Goal: Task Accomplishment & Management: Manage account settings

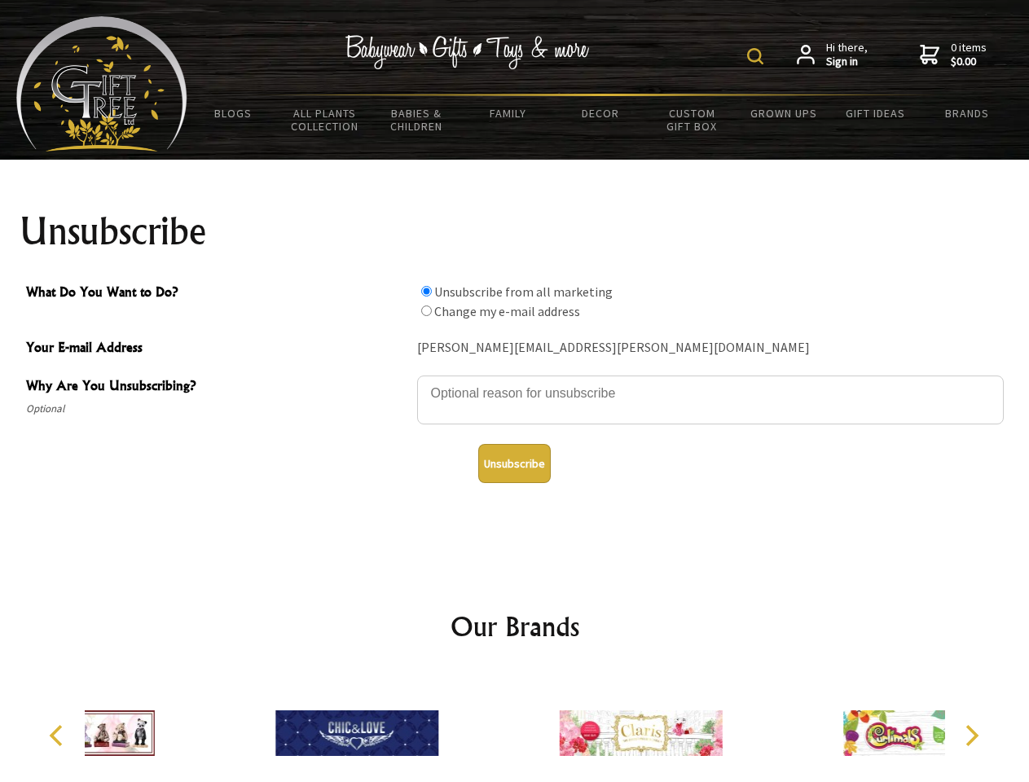
click at [758, 56] on img at bounding box center [755, 56] width 16 height 16
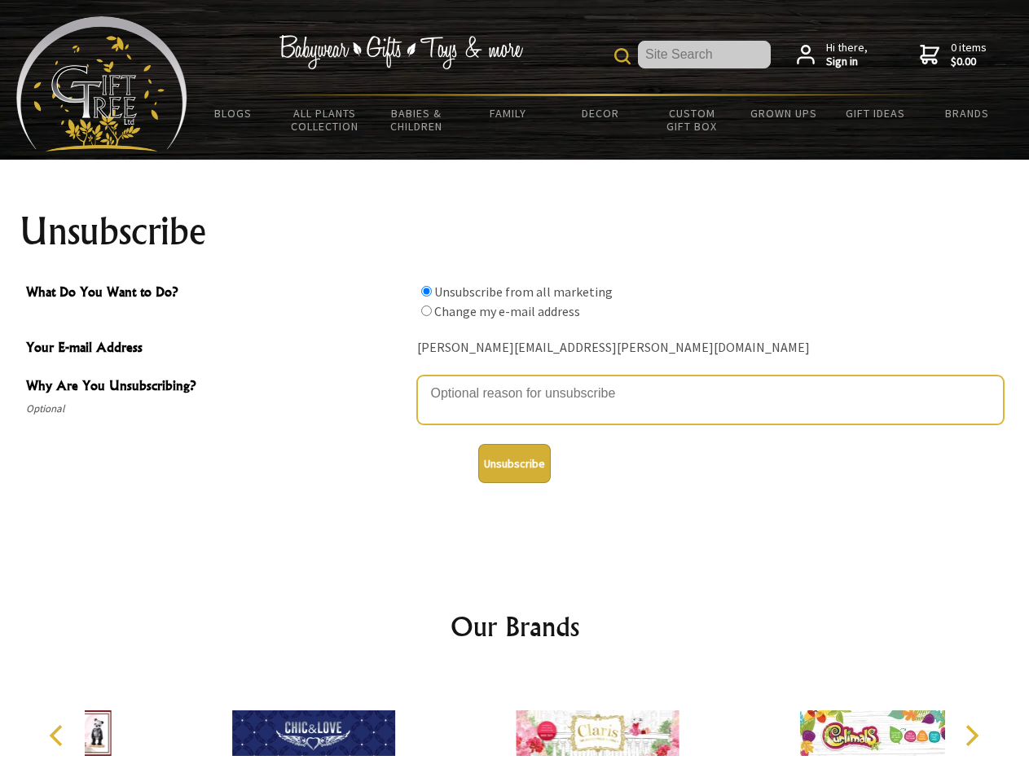
click at [515, 381] on textarea "Why Are You Unsubscribing?" at bounding box center [710, 400] width 587 height 49
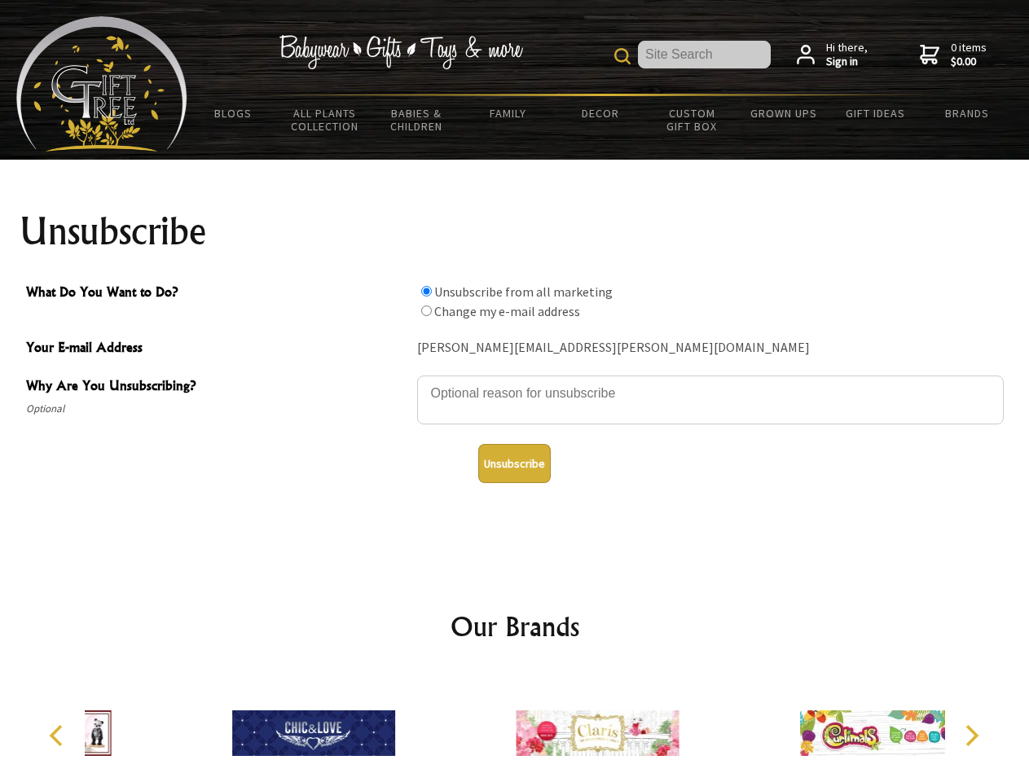
click at [426, 291] on input "What Do You Want to Do?" at bounding box center [426, 291] width 11 height 11
click at [426, 310] on input "What Do You Want to Do?" at bounding box center [426, 311] width 11 height 11
click at [514, 464] on button "Unsubscribe" at bounding box center [514, 463] width 73 height 39
click at [516, 727] on img at bounding box center [597, 733] width 163 height 122
radio input "true"
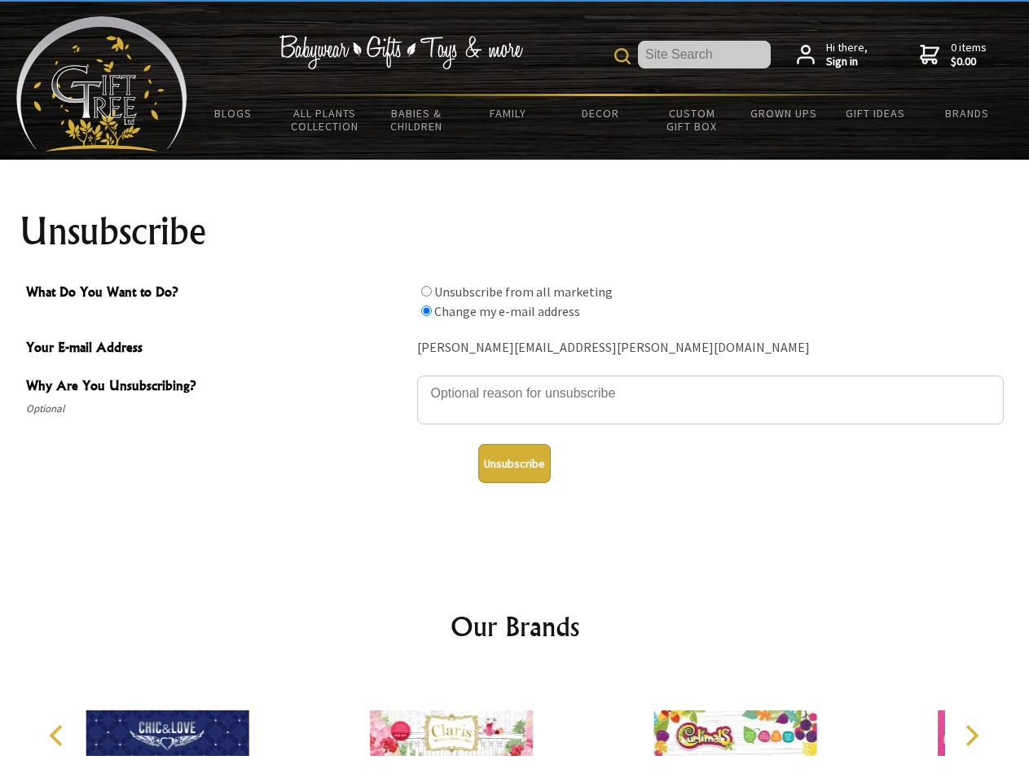
click at [59, 736] on icon "Previous" at bounding box center [57, 735] width 21 height 21
click at [971, 736] on icon "Next" at bounding box center [970, 735] width 21 height 21
